Goal: Contribute content

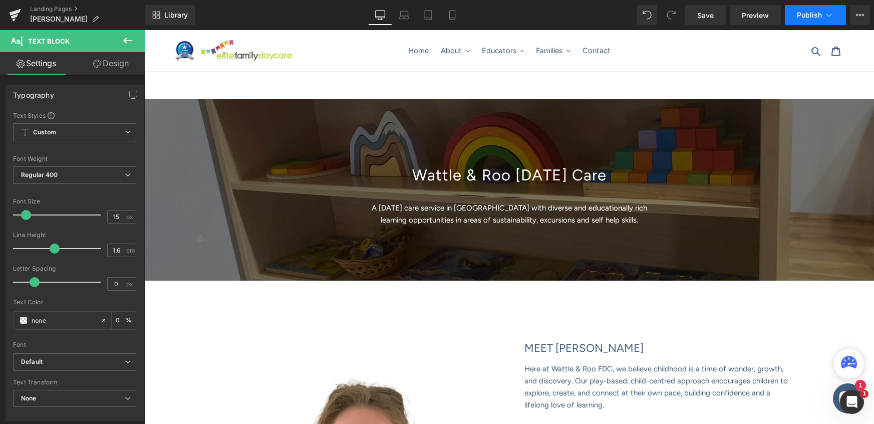
click at [808, 22] on button "Publish" at bounding box center [815, 15] width 61 height 20
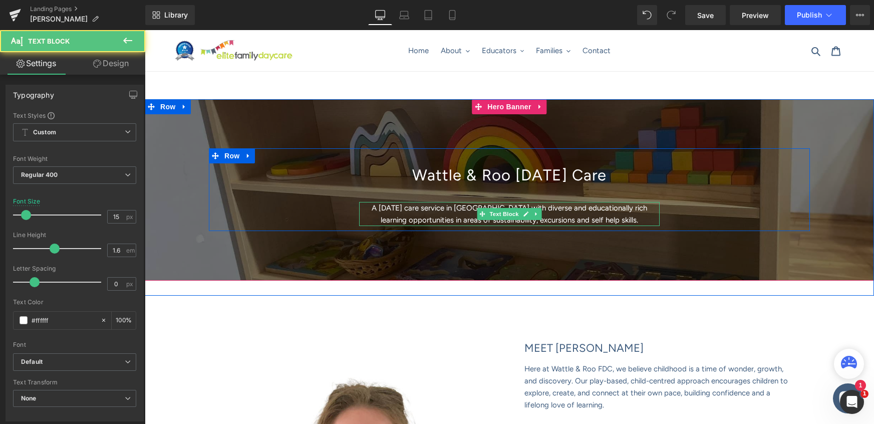
drag, startPoint x: 368, startPoint y: 209, endPoint x: 599, endPoint y: 219, distance: 231.5
click at [582, 219] on p "A [DATE] care service in [GEOGRAPHIC_DATA] with diverse and educationally rich …" at bounding box center [509, 214] width 300 height 24
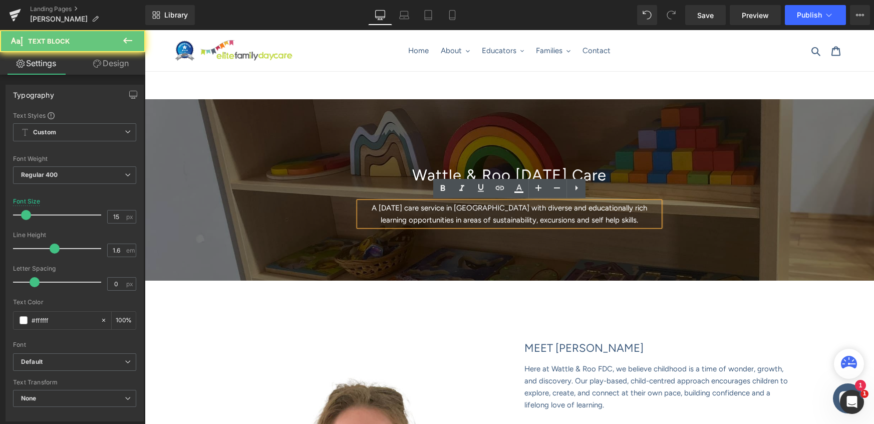
drag, startPoint x: 635, startPoint y: 220, endPoint x: 363, endPoint y: 210, distance: 272.0
click at [363, 210] on p "A [DATE] care service in [GEOGRAPHIC_DATA] with diverse and educationally rich …" at bounding box center [509, 214] width 300 height 24
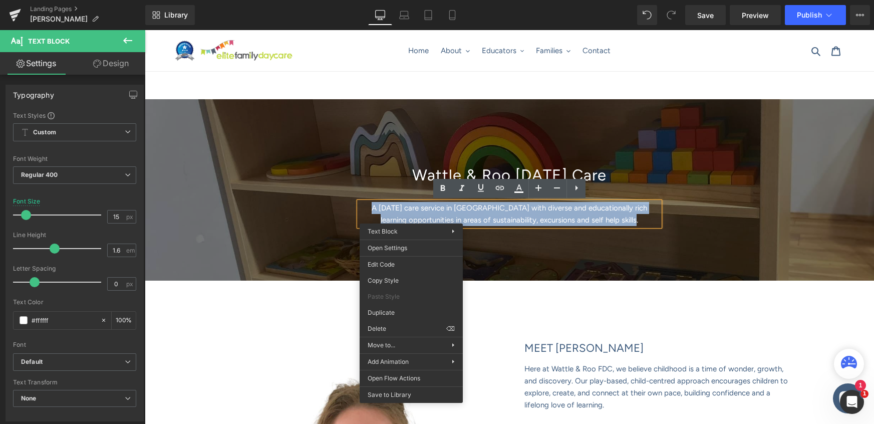
click at [428, 213] on p "A [DATE] care service in [GEOGRAPHIC_DATA] with diverse and educationally rich …" at bounding box center [509, 214] width 300 height 24
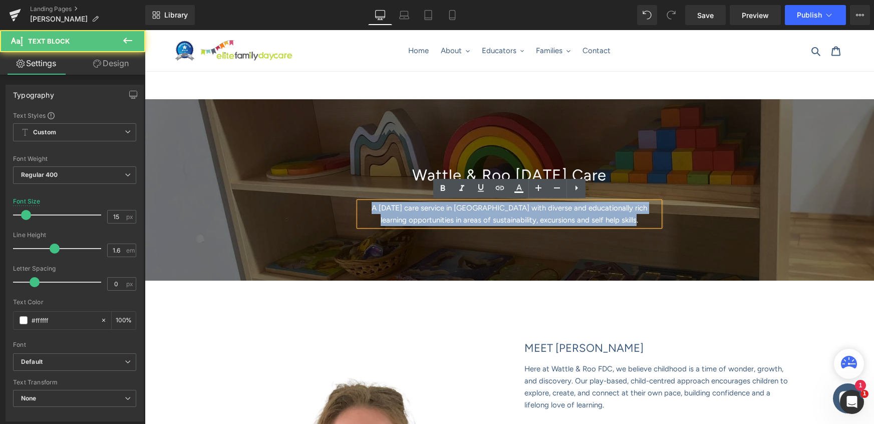
drag, startPoint x: 366, startPoint y: 207, endPoint x: 702, endPoint y: 218, distance: 337.1
click at [702, 218] on div "Wattle & Roo [DATE] Care Heading A [DATE] care service in [GEOGRAPHIC_DATA] wit…" at bounding box center [509, 194] width 601 height 63
copy p "A [DATE] care service in [GEOGRAPHIC_DATA] with diverse and educationally rich …"
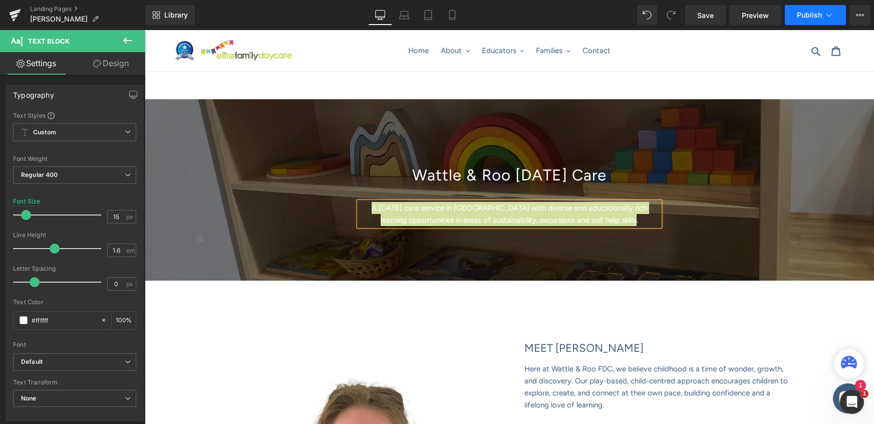
click at [816, 18] on span "Publish" at bounding box center [809, 15] width 25 height 8
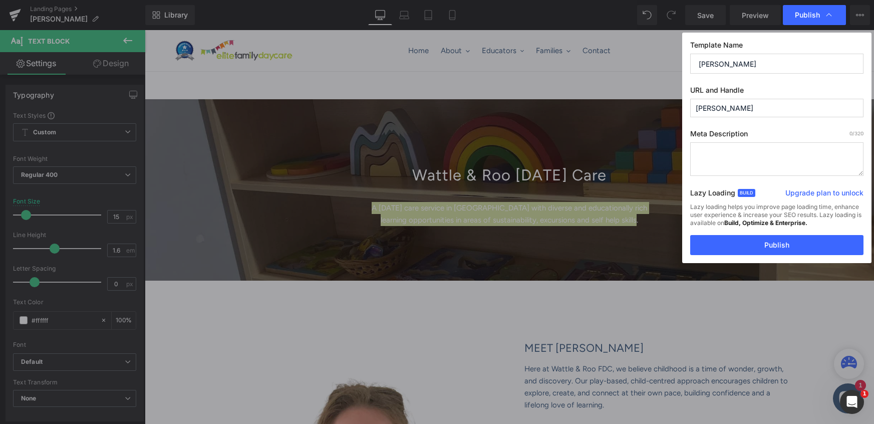
click at [760, 155] on textarea at bounding box center [776, 159] width 173 height 34
paste textarea "A [DATE] care service in [GEOGRAPHIC_DATA] with diverse and educationally rich …"
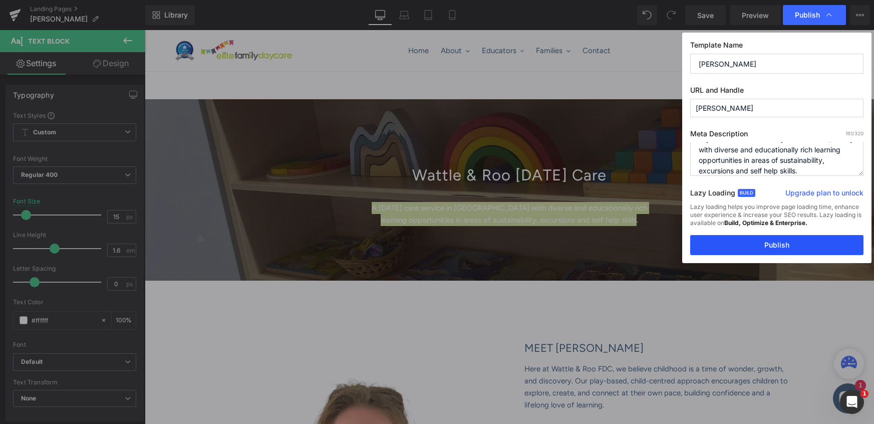
type textarea "A [DATE] care service in [GEOGRAPHIC_DATA] with diverse and educationally rich …"
click at [778, 248] on button "Publish" at bounding box center [776, 245] width 173 height 20
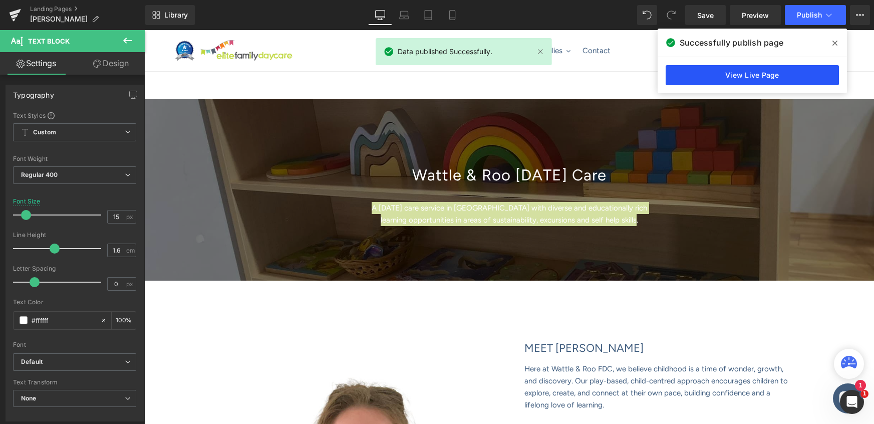
click at [753, 75] on link "View Live Page" at bounding box center [751, 75] width 173 height 20
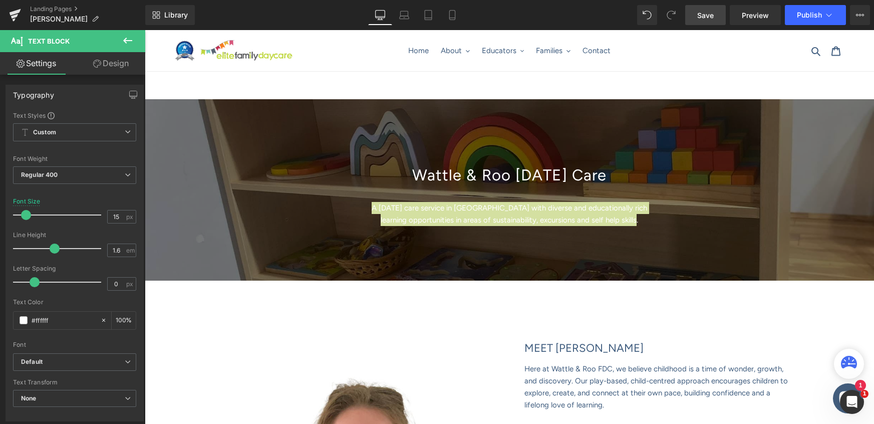
click at [697, 16] on span "Save" at bounding box center [705, 15] width 17 height 11
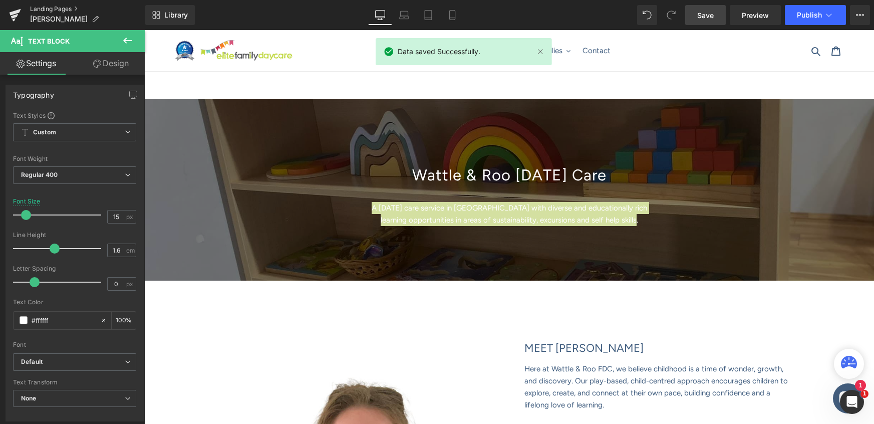
click at [57, 9] on link "Landing Pages" at bounding box center [87, 9] width 115 height 8
